Goal: Task Accomplishment & Management: Manage account settings

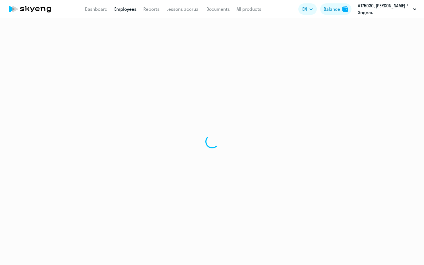
select select "30"
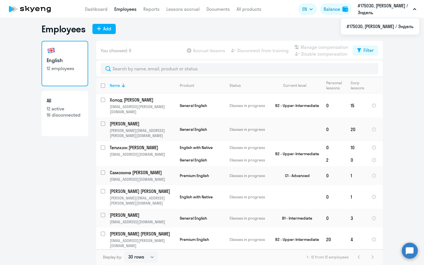
click at [101, 86] on input "deselect all" at bounding box center [106, 89] width 11 height 11
checkbox input "true"
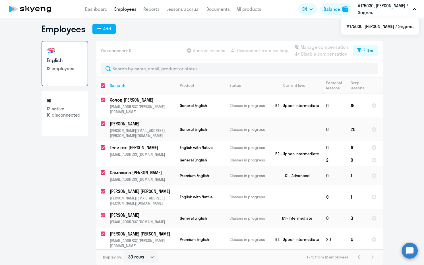
checkbox input "true"
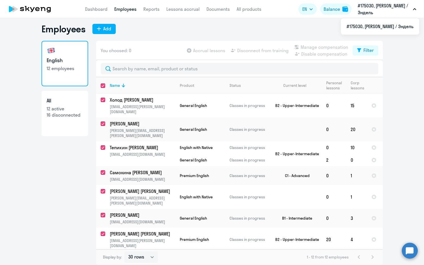
checkbox input "true"
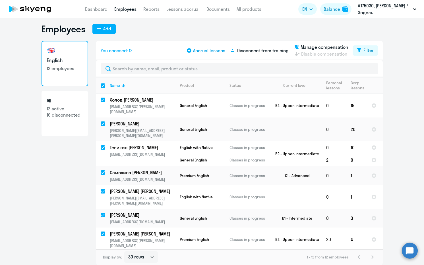
click at [208, 52] on span "Accrual lessons" at bounding box center [209, 50] width 32 height 7
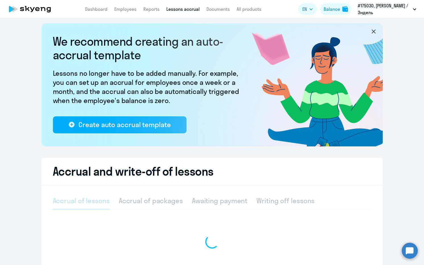
select select "10"
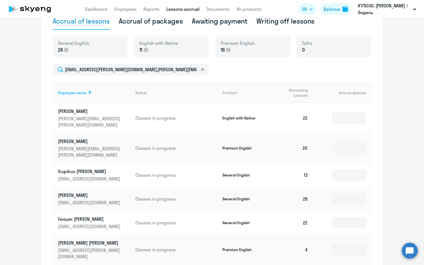
scroll to position [289, 0]
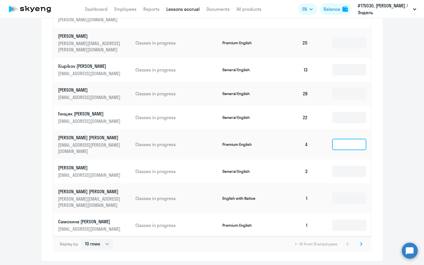
click at [344, 139] on input at bounding box center [349, 144] width 34 height 11
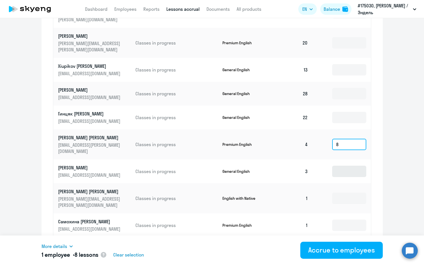
type input "8"
click at [347, 166] on input at bounding box center [349, 171] width 34 height 11
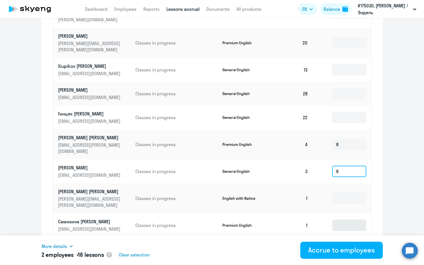
type input "8"
click at [348, 220] on input at bounding box center [349, 225] width 34 height 11
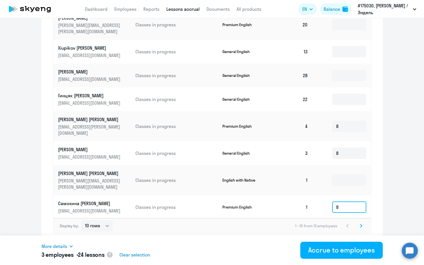
scroll to position [307, 0]
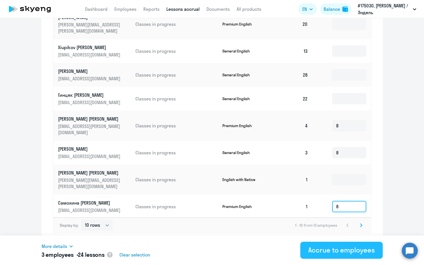
type input "8"
click at [339, 250] on div "Accrue to employees" at bounding box center [341, 250] width 66 height 9
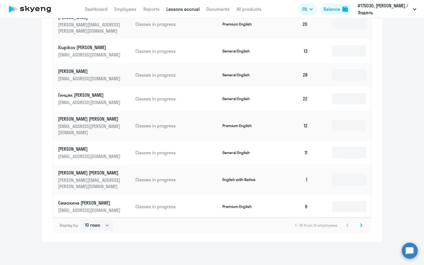
click at [360, 226] on icon at bounding box center [361, 225] width 2 height 3
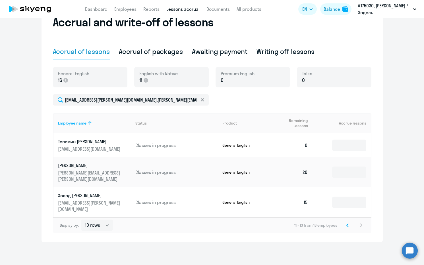
scroll to position [140, 0]
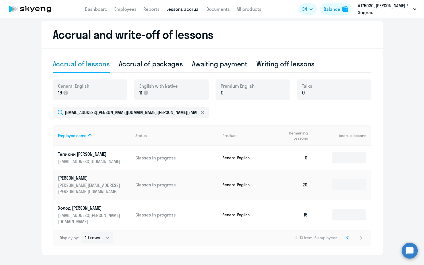
click at [346, 236] on icon at bounding box center [347, 238] width 2 height 4
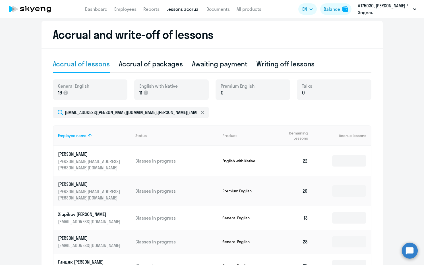
scroll to position [307, 0]
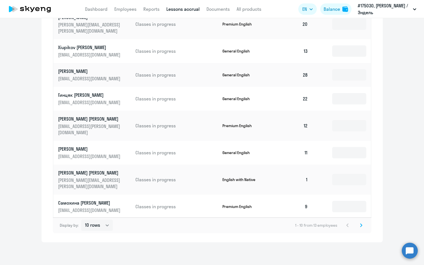
click at [345, 225] on input at bounding box center [349, 230] width 34 height 11
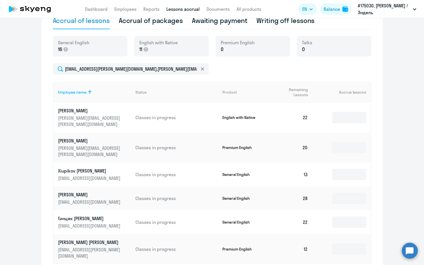
scroll to position [63, 0]
